Goal: Information Seeking & Learning: Learn about a topic

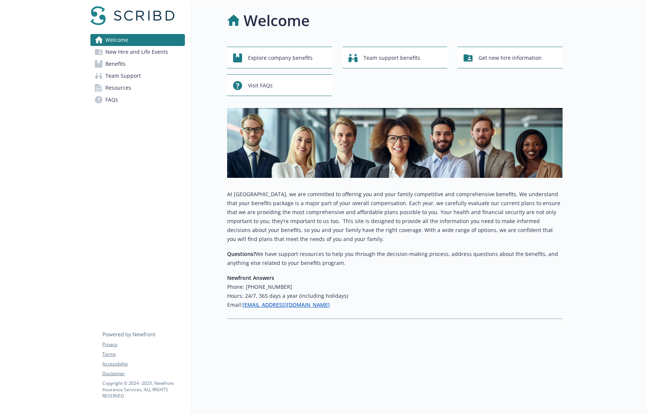
click at [358, 208] on p "At [GEOGRAPHIC_DATA], we are committed to offering you and your family competit…" at bounding box center [394, 217] width 335 height 54
click at [367, 137] on img at bounding box center [394, 143] width 335 height 70
click at [145, 52] on span "New Hire and Life Events" at bounding box center [136, 52] width 63 height 12
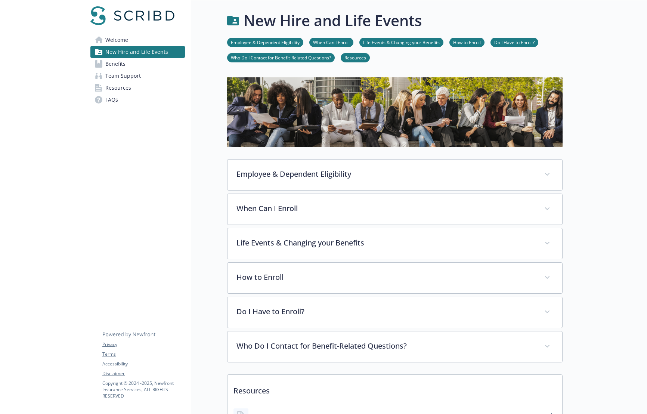
click at [123, 63] on span "Benefits" at bounding box center [115, 64] width 20 height 12
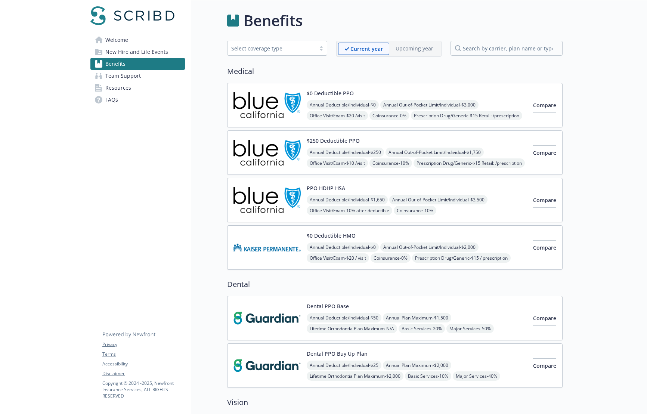
click at [283, 106] on img at bounding box center [266, 105] width 67 height 32
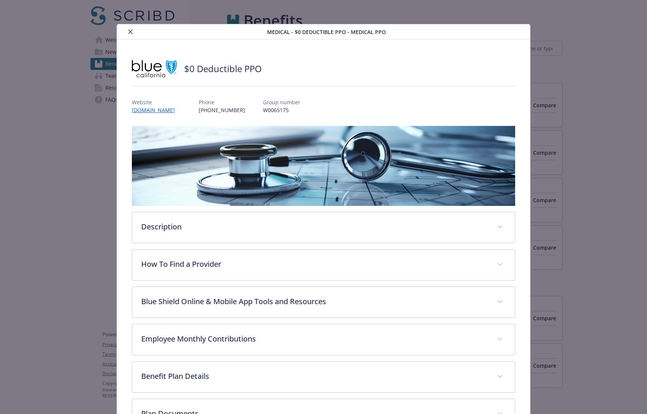
click at [129, 33] on icon "close" at bounding box center [130, 31] width 4 height 4
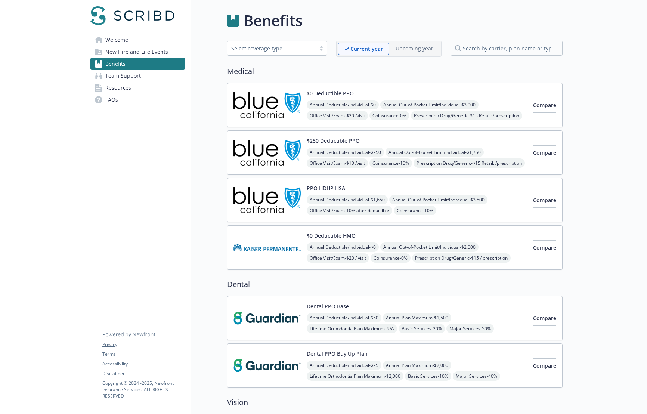
click at [134, 41] on link "Welcome" at bounding box center [137, 40] width 94 height 12
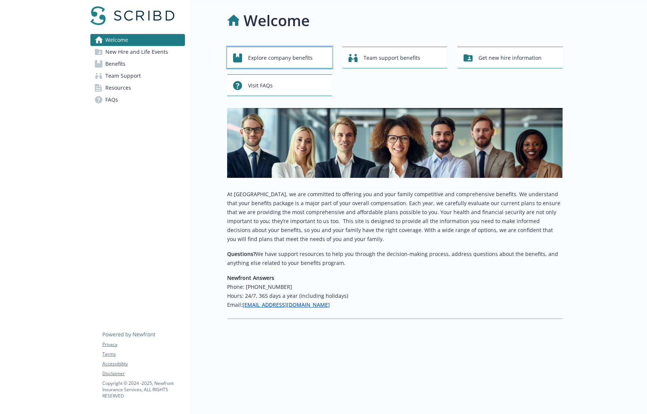
click at [291, 63] on span "Explore company benefits" at bounding box center [280, 58] width 65 height 14
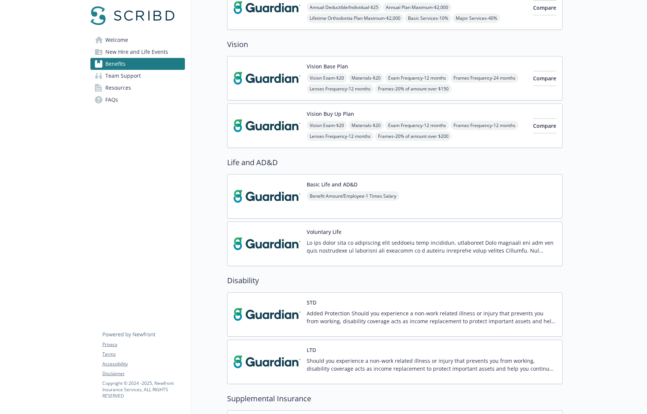
scroll to position [357, 0]
click at [137, 90] on link "Resources" at bounding box center [137, 88] width 94 height 12
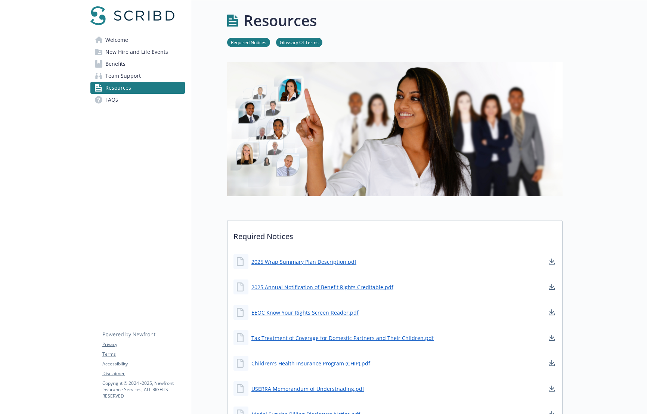
click at [120, 38] on span "Welcome" at bounding box center [116, 40] width 23 height 12
